Goal: Find specific page/section: Find specific page/section

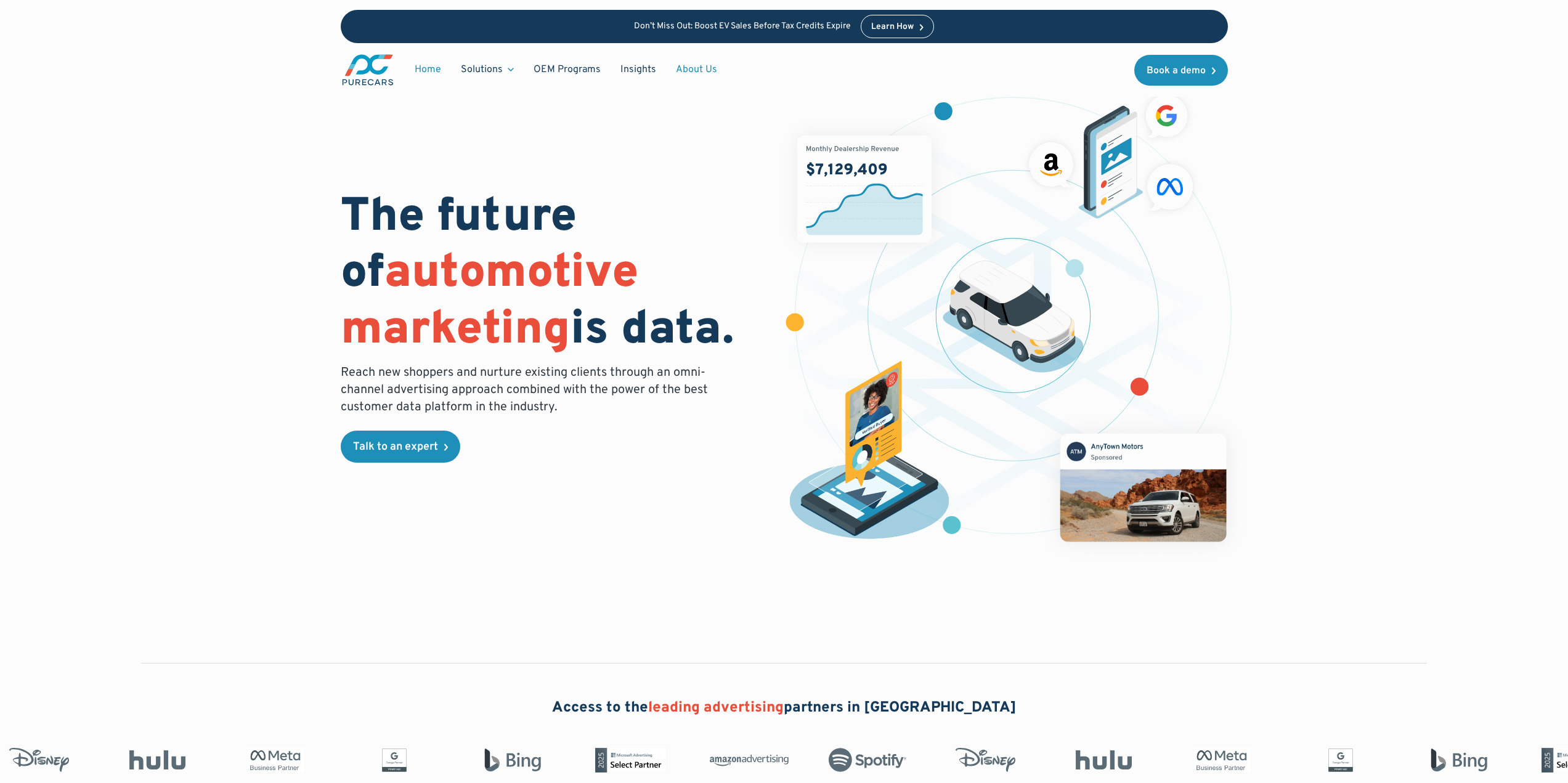
click at [685, 66] on link "About Us" at bounding box center [696, 70] width 61 height 24
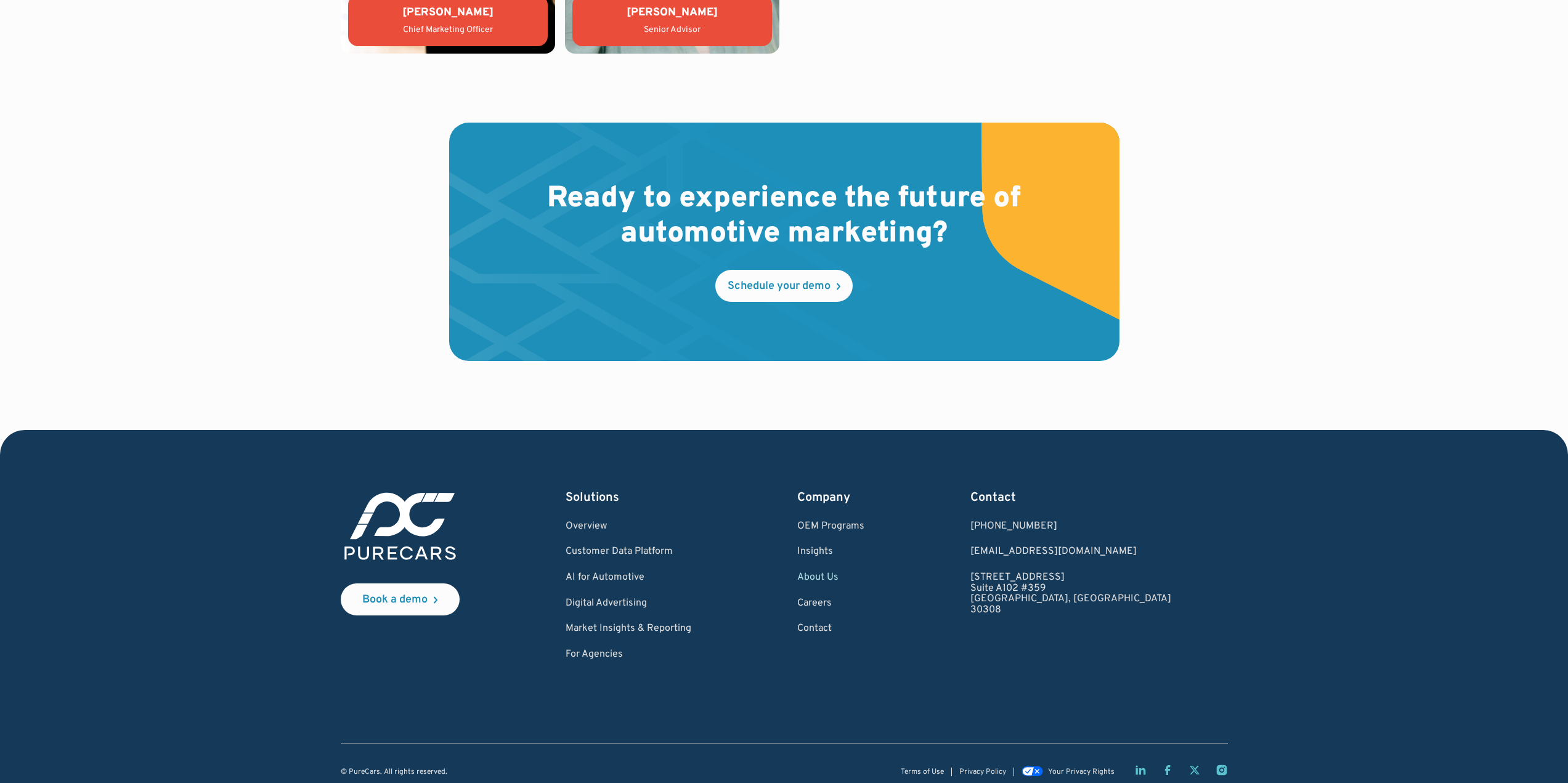
scroll to position [3415, 0]
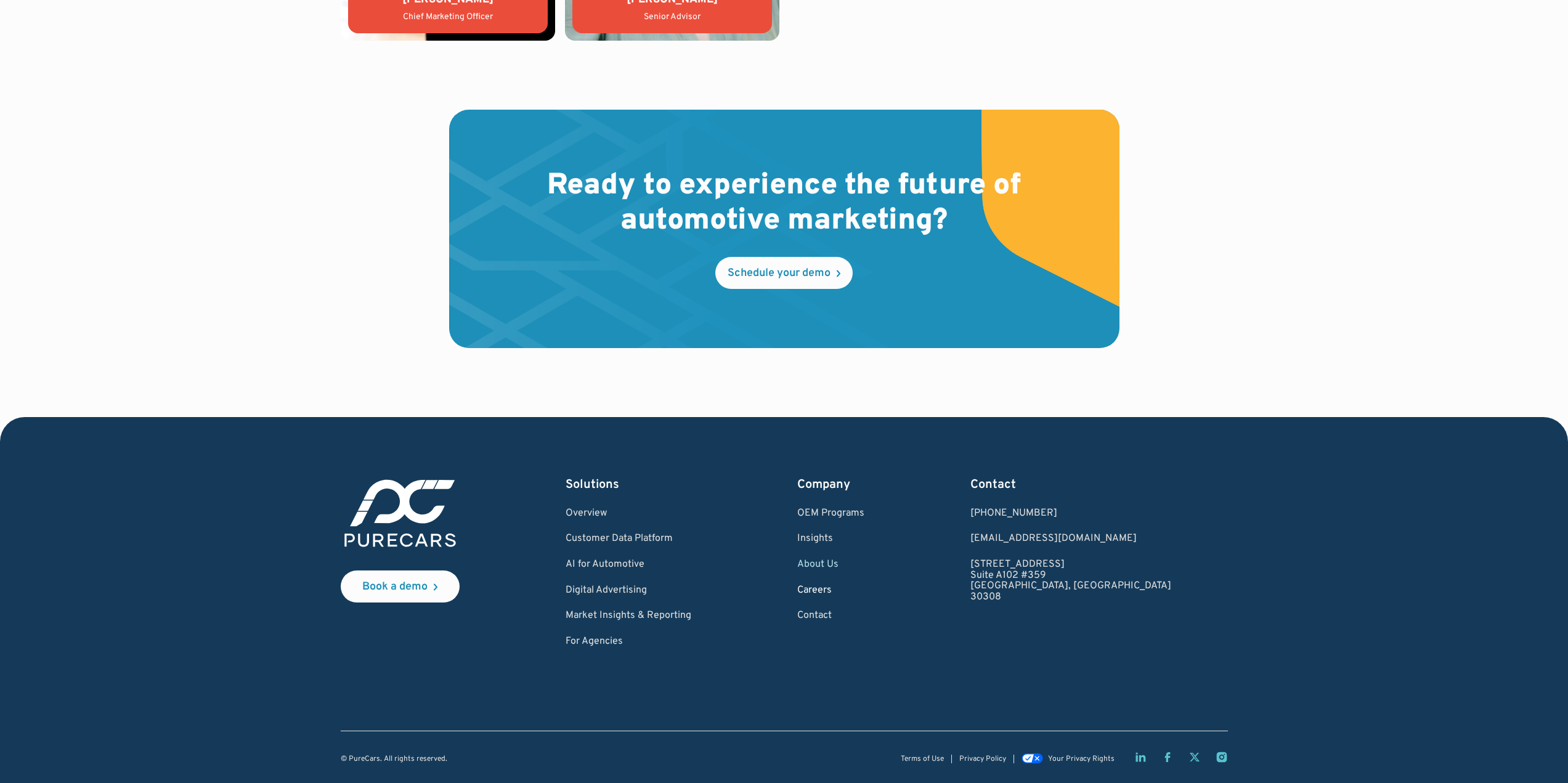
click at [863, 589] on link "Careers" at bounding box center [830, 591] width 67 height 11
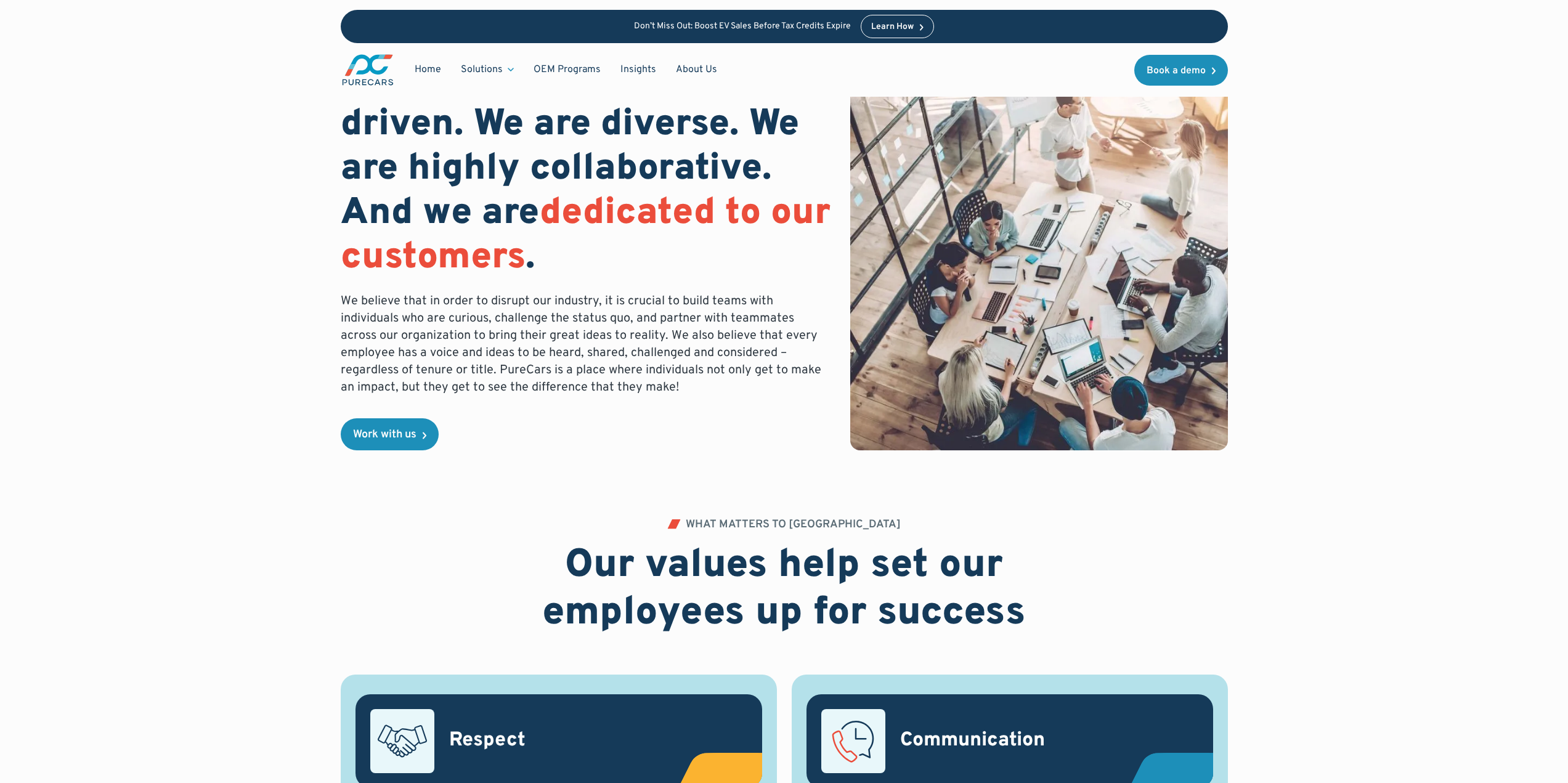
scroll to position [62, 0]
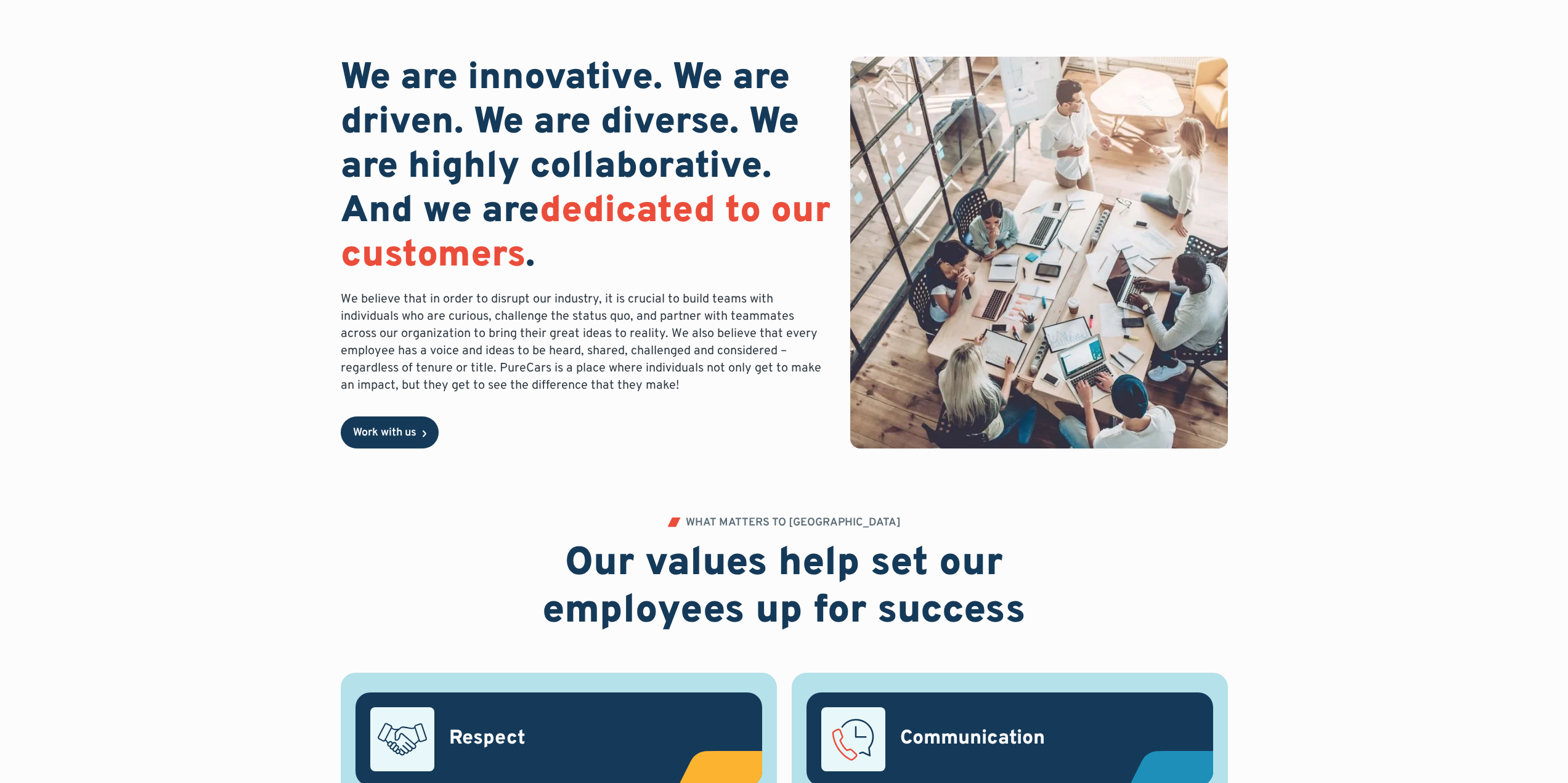
click at [369, 428] on div "Work with us" at bounding box center [385, 433] width 63 height 11
